Goal: Information Seeking & Learning: Learn about a topic

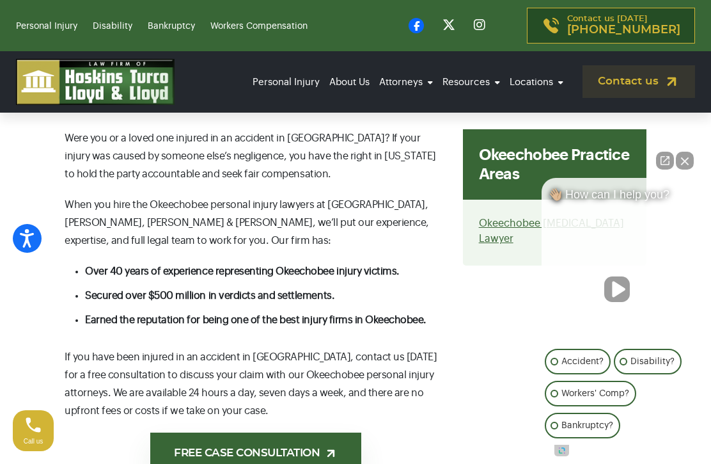
scroll to position [784, 0]
click at [680, 169] on button "Close Intaker Chat Widget" at bounding box center [685, 161] width 18 height 18
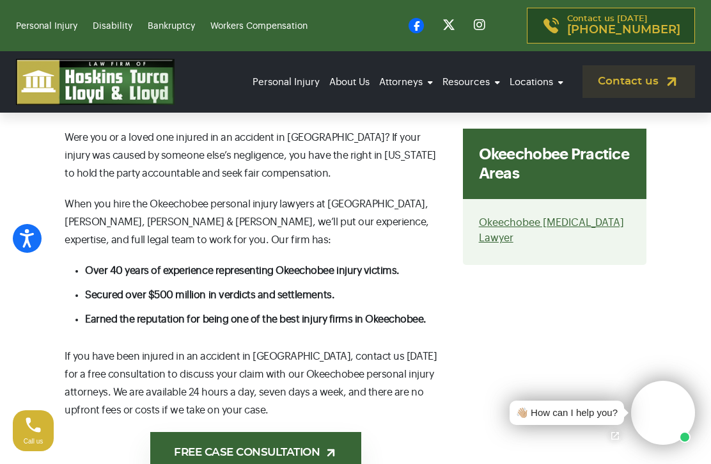
click at [380, 268] on link "[PERSON_NAME]" at bounding box center [372, 282] width 128 height 28
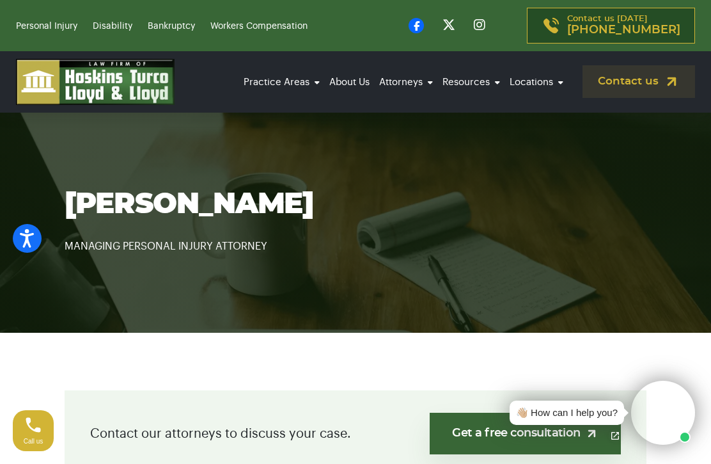
click at [358, 78] on link "About Us" at bounding box center [349, 82] width 47 height 35
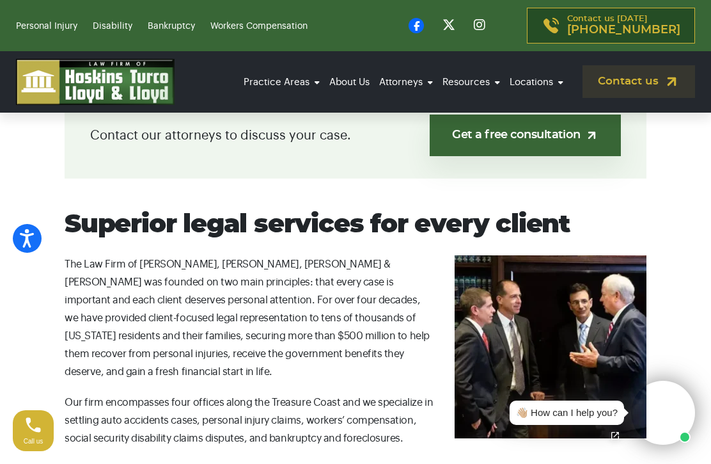
scroll to position [299, 0]
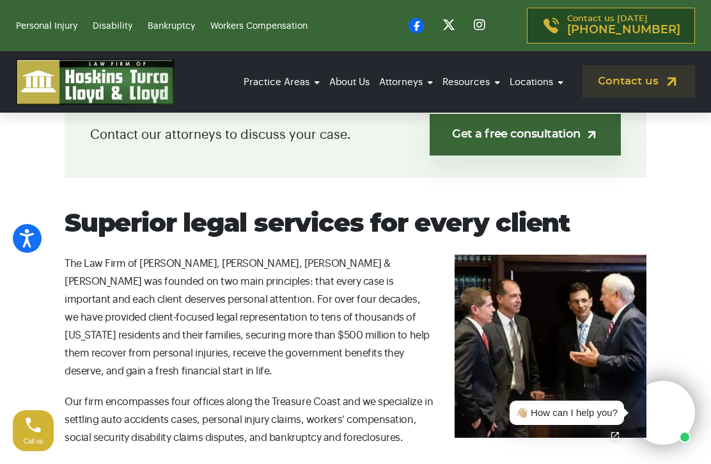
click at [515, 134] on link "Get a free consultation" at bounding box center [525, 135] width 191 height 42
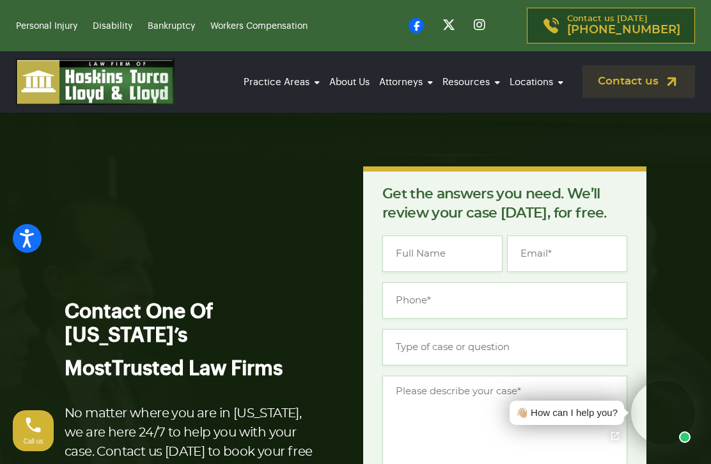
click at [412, 124] on link "Reviews" at bounding box center [439, 138] width 128 height 28
